Goal: Navigation & Orientation: Find specific page/section

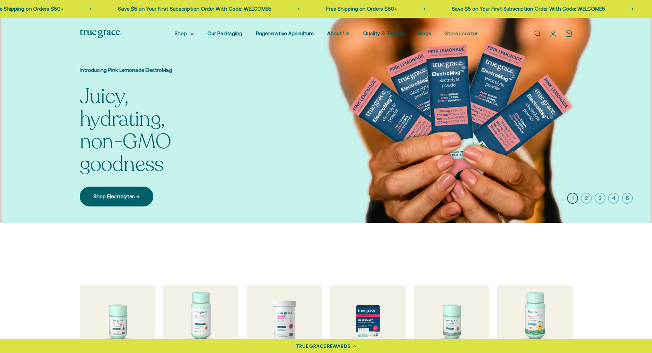
click at [463, 32] on link "Store Locator" at bounding box center [461, 33] width 33 height 6
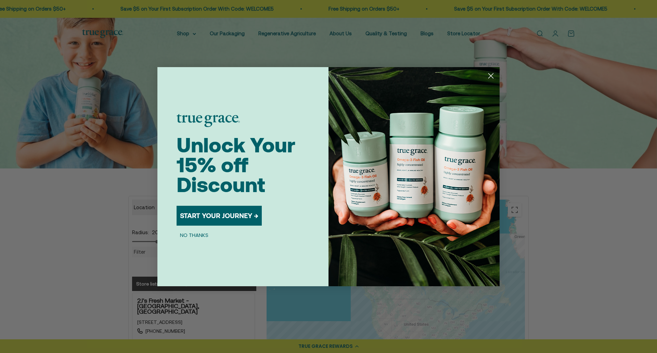
click at [491, 76] on circle "Close dialog" at bounding box center [491, 75] width 11 height 11
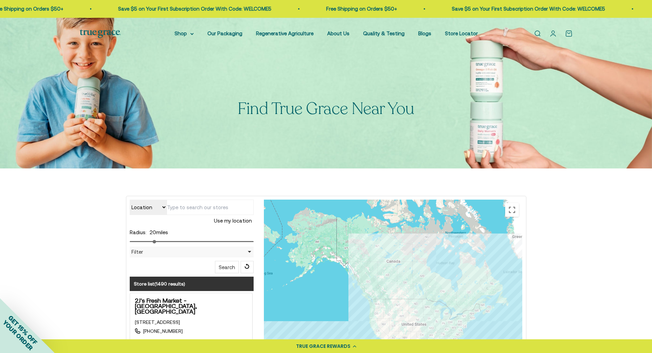
click at [197, 267] on div "Location Store name Use my location Radius: 20 miles Filter Filter by Country U…" at bounding box center [192, 237] width 124 height 74
click at [224, 265] on button "Search" at bounding box center [227, 267] width 24 height 12
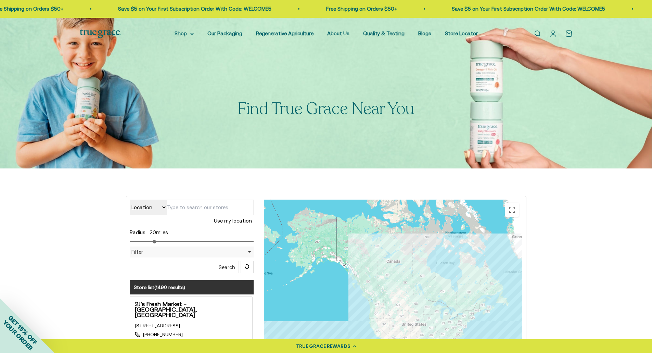
type input "3211 Peoples St #74, Johnson City, TN 37604, USA"
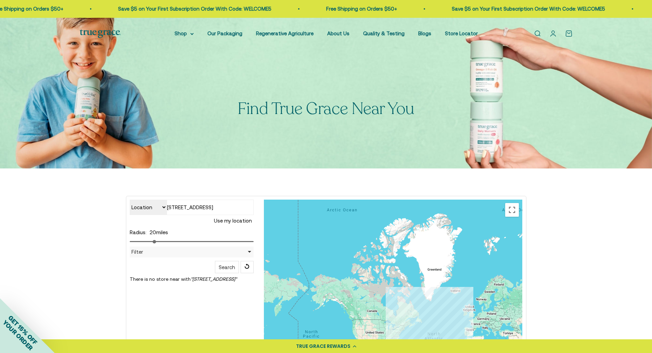
click at [239, 219] on button "Use my location" at bounding box center [232, 221] width 41 height 12
click at [339, 32] on link "About Us" at bounding box center [338, 33] width 22 height 6
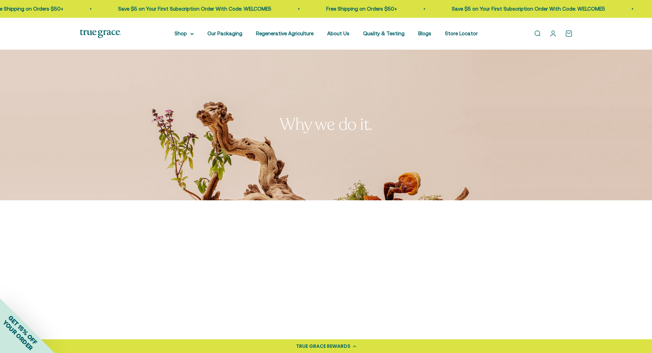
click at [553, 32] on link "Open account page" at bounding box center [554, 34] width 8 height 8
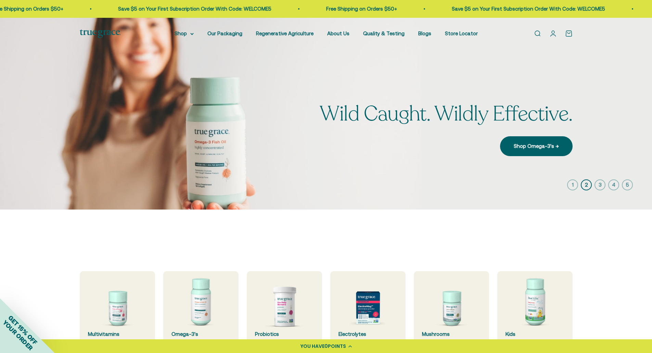
click at [569, 32] on link "Open cart 0" at bounding box center [569, 34] width 8 height 8
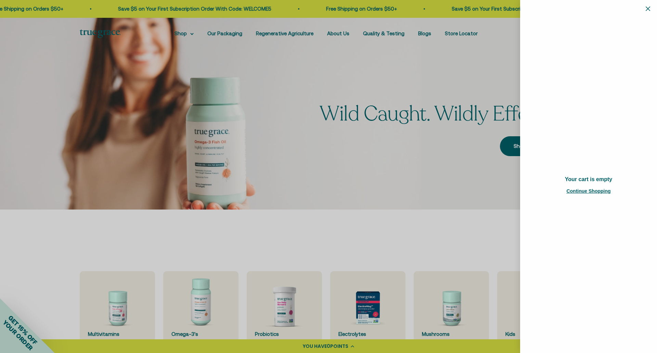
click at [650, 11] on button "Close" at bounding box center [648, 8] width 4 height 7
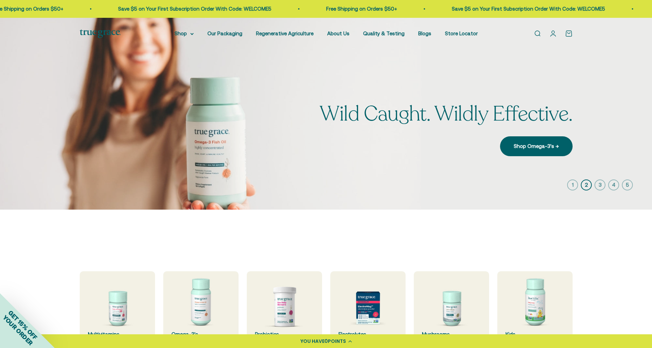
click at [551, 34] on link "Open account page" at bounding box center [554, 34] width 8 height 8
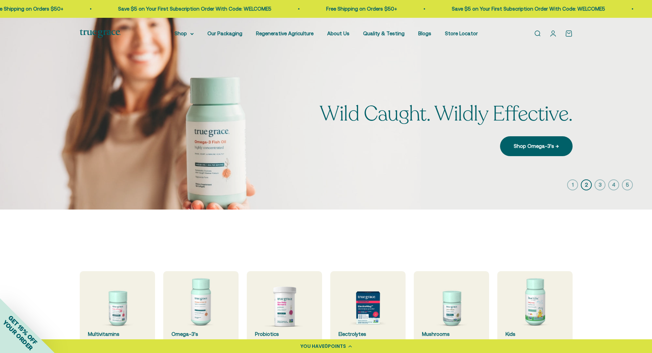
click at [524, 10] on span "Free Shipping on Orders $50+ Save $5 on Your First Subscription Order With Code…" at bounding box center [357, 9] width 334 height 8
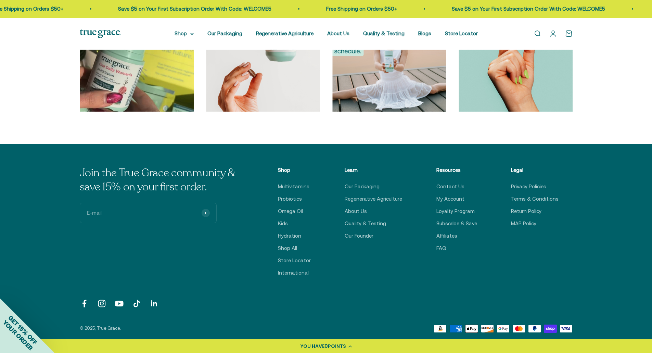
scroll to position [2323, 0]
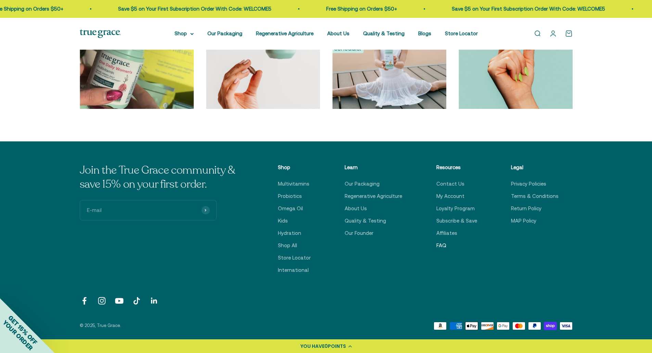
click at [447, 242] on link "FAQ" at bounding box center [442, 245] width 10 height 8
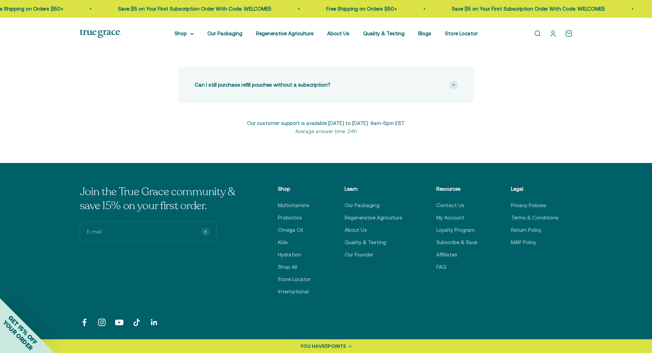
scroll to position [397, 0]
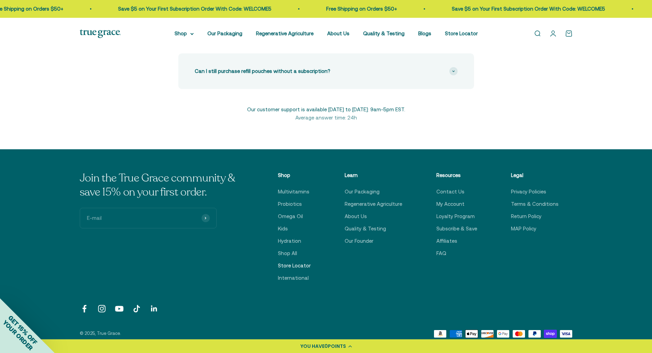
click at [298, 266] on link "Store Locator" at bounding box center [294, 266] width 33 height 8
